Goal: Navigation & Orientation: Understand site structure

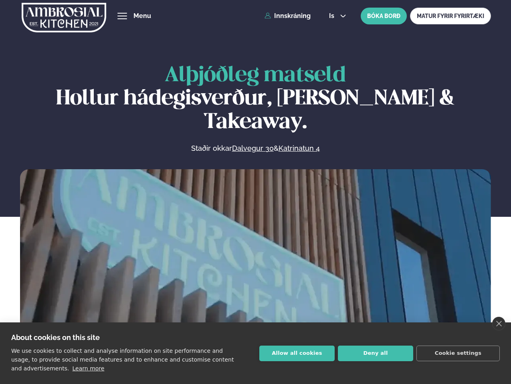
click at [498, 324] on link "close" at bounding box center [498, 324] width 13 height 14
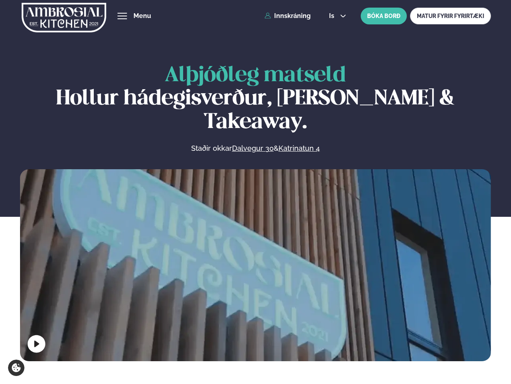
click at [122, 16] on span "hamburger" at bounding box center [122, 15] width 7 height 7
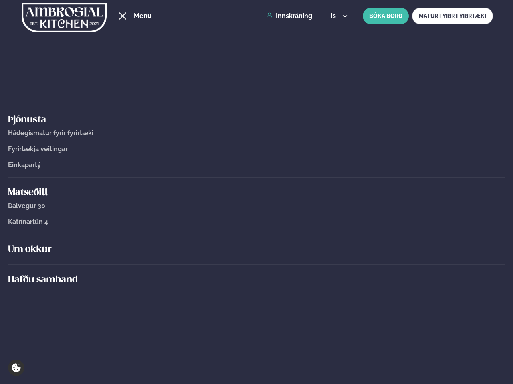
click at [336, 16] on span "is" at bounding box center [334, 16] width 8 height 6
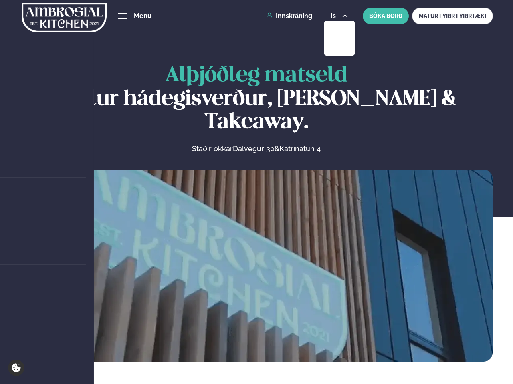
click at [255, 264] on video at bounding box center [256, 288] width 472 height 236
